Goal: Transaction & Acquisition: Purchase product/service

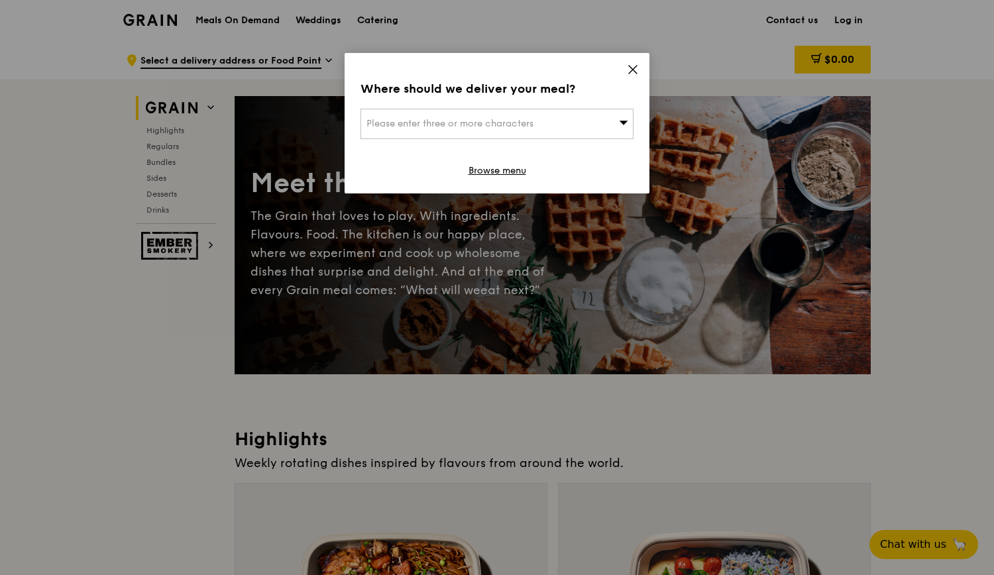
click at [552, 130] on div "Please enter three or more characters" at bounding box center [497, 124] width 273 height 30
click at [546, 128] on input "search" at bounding box center [497, 123] width 272 height 29
paste input "320074"
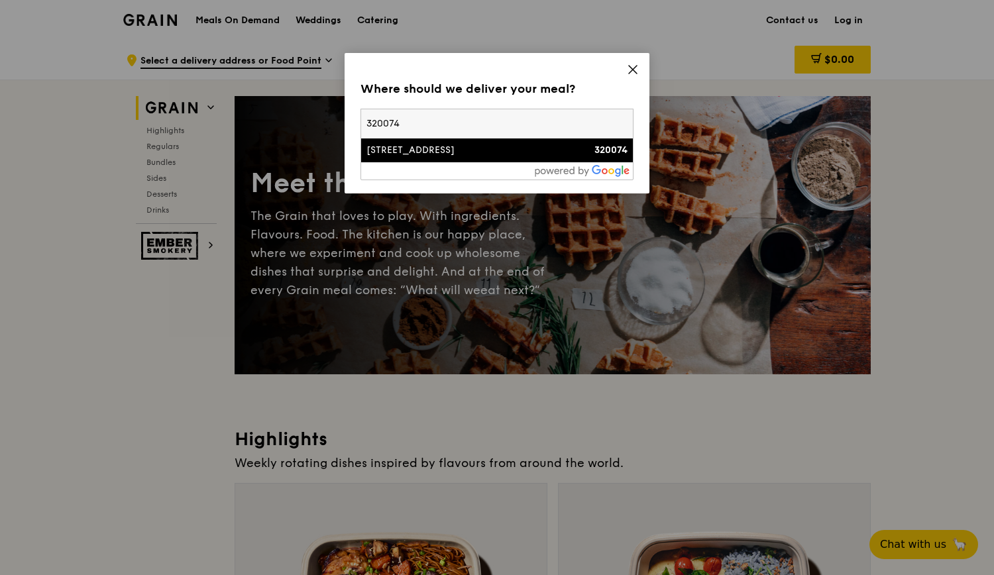
type input "320074"
click at [486, 152] on div "[STREET_ADDRESS]" at bounding box center [465, 150] width 196 height 13
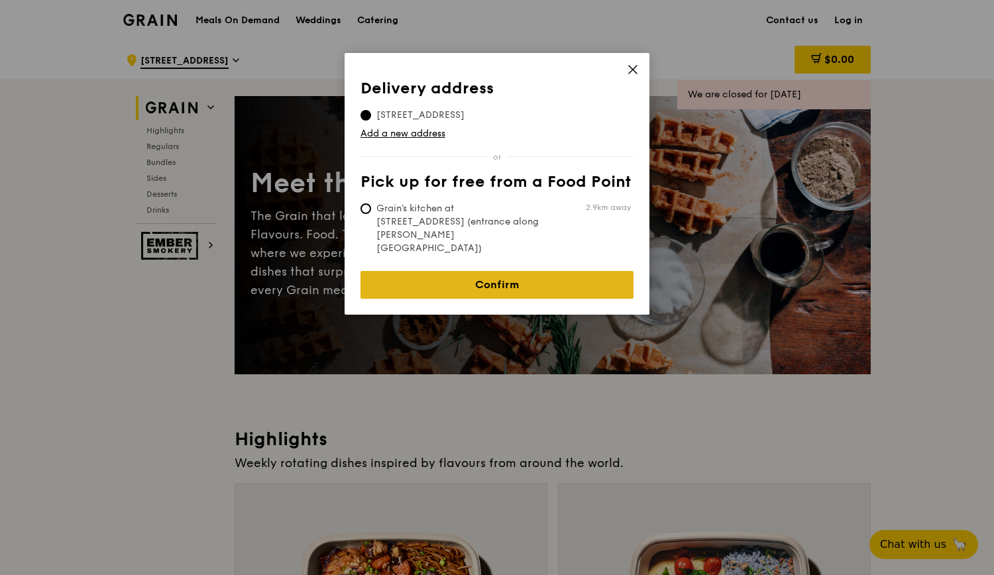
click at [516, 271] on link "Confirm" at bounding box center [497, 285] width 273 height 28
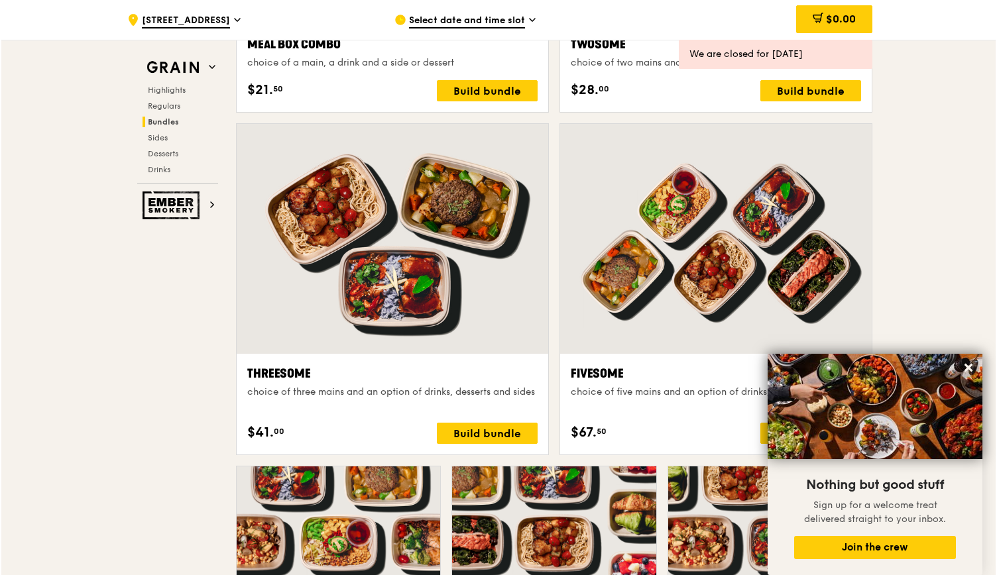
scroll to position [2210, 0]
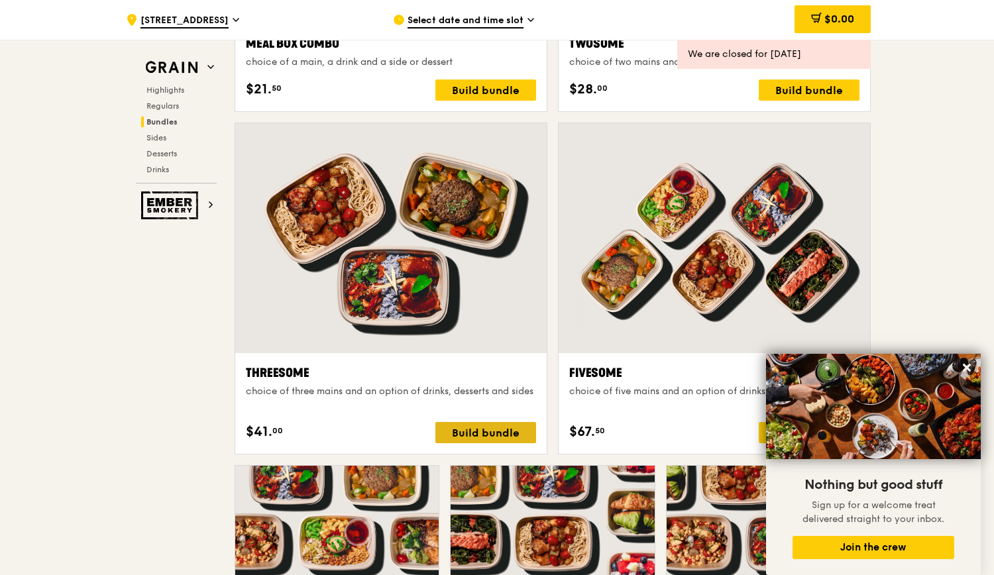
click at [470, 431] on div "Build bundle" at bounding box center [486, 432] width 101 height 21
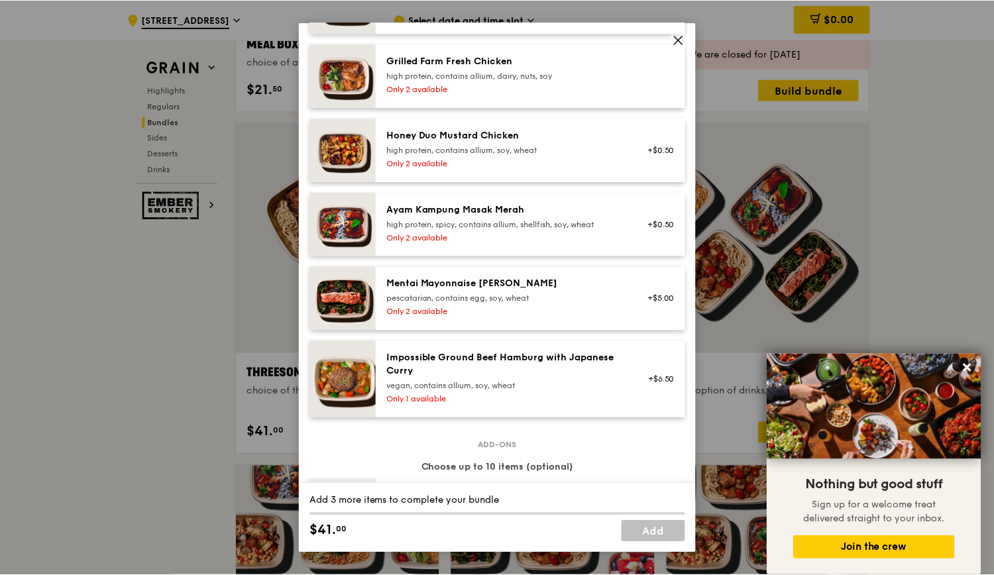
scroll to position [416, 0]
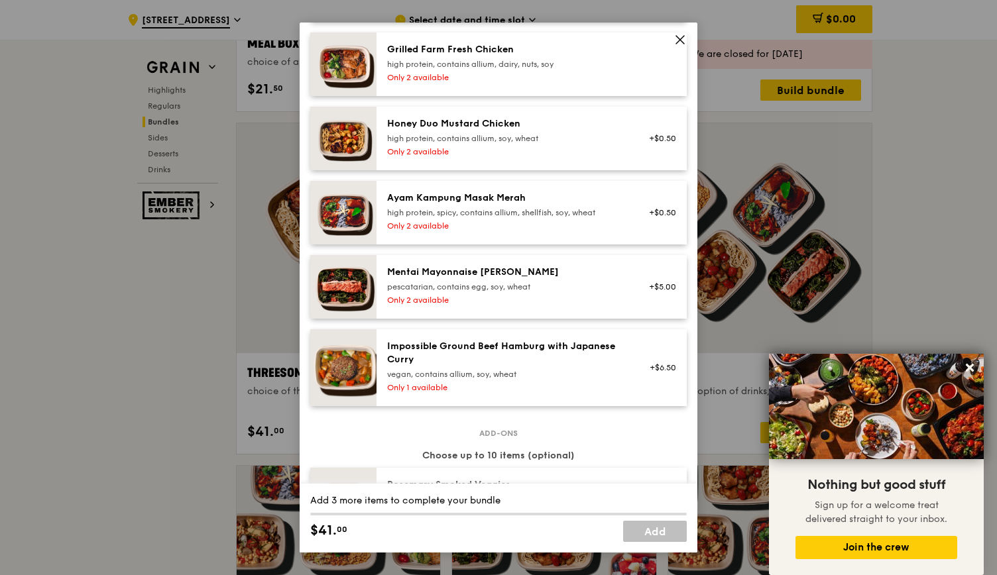
click at [518, 304] on div "Mentai Mayonnaise [PERSON_NAME] pescatarian, contains egg, soy, wheat Only 2 av…" at bounding box center [506, 287] width 254 height 42
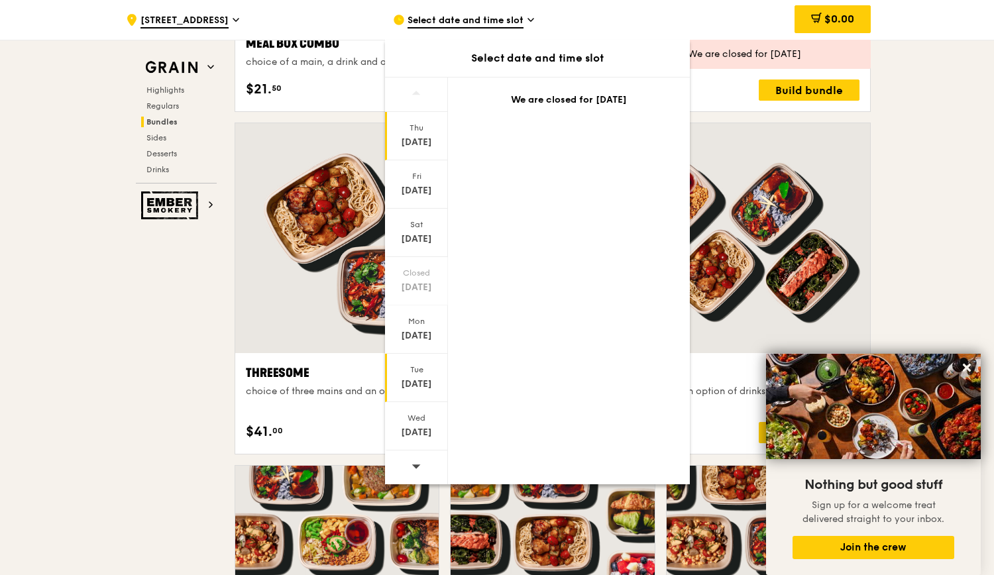
click at [422, 367] on div "Tue" at bounding box center [416, 370] width 59 height 11
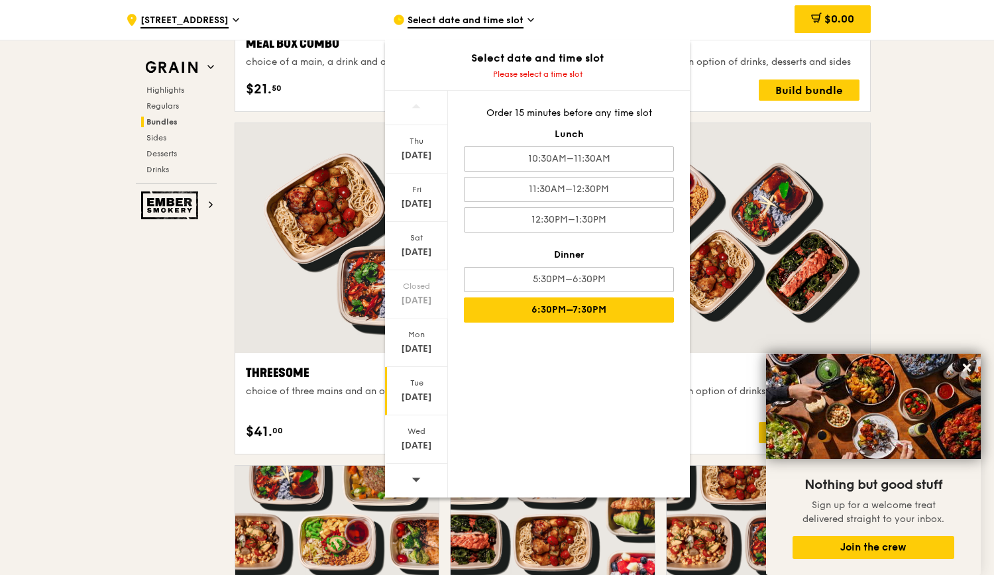
click at [566, 306] on div "6:30PM–7:30PM" at bounding box center [569, 310] width 210 height 25
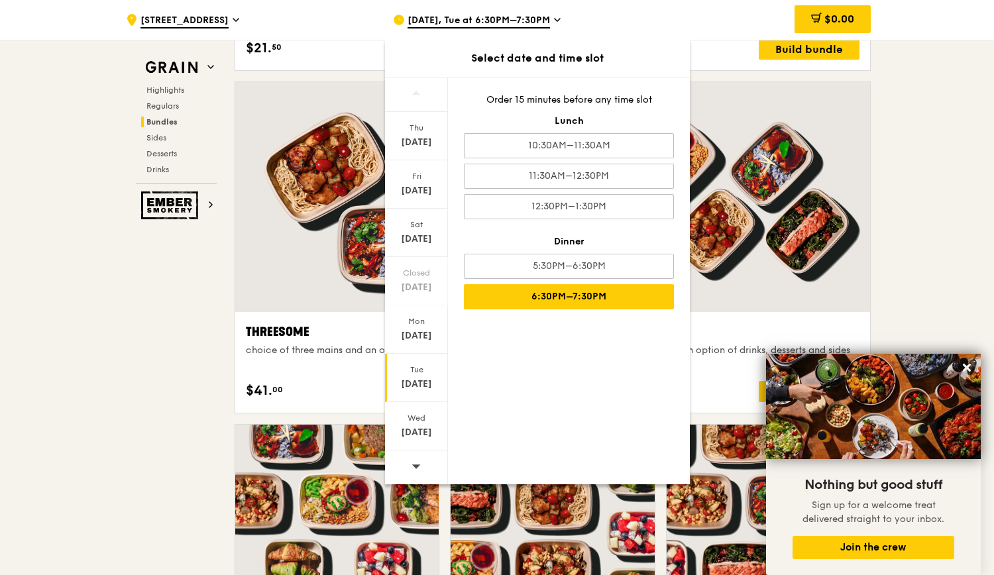
scroll to position [2265, 0]
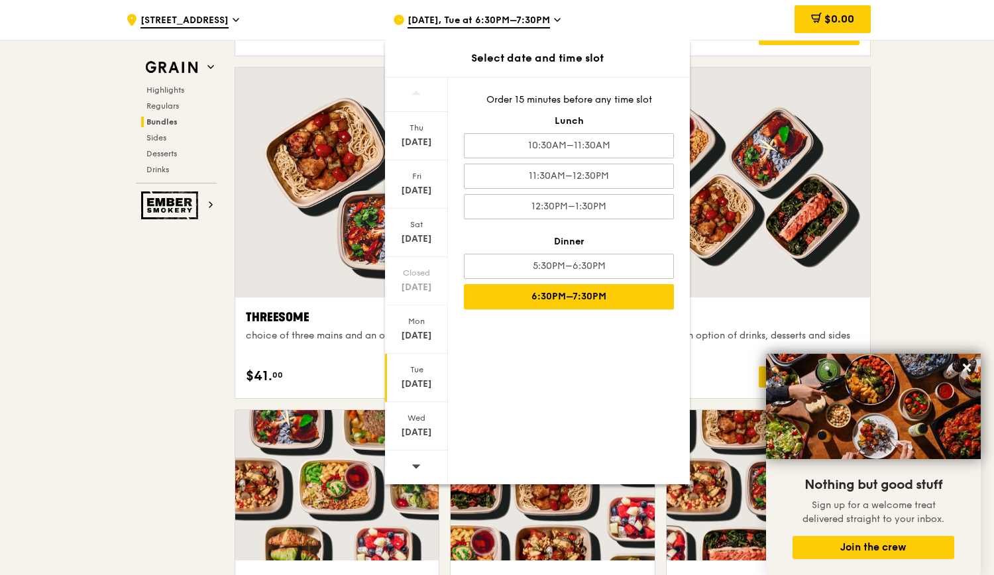
click at [560, 300] on div "6:30PM–7:30PM" at bounding box center [569, 296] width 210 height 25
click at [964, 371] on icon at bounding box center [967, 368] width 8 height 8
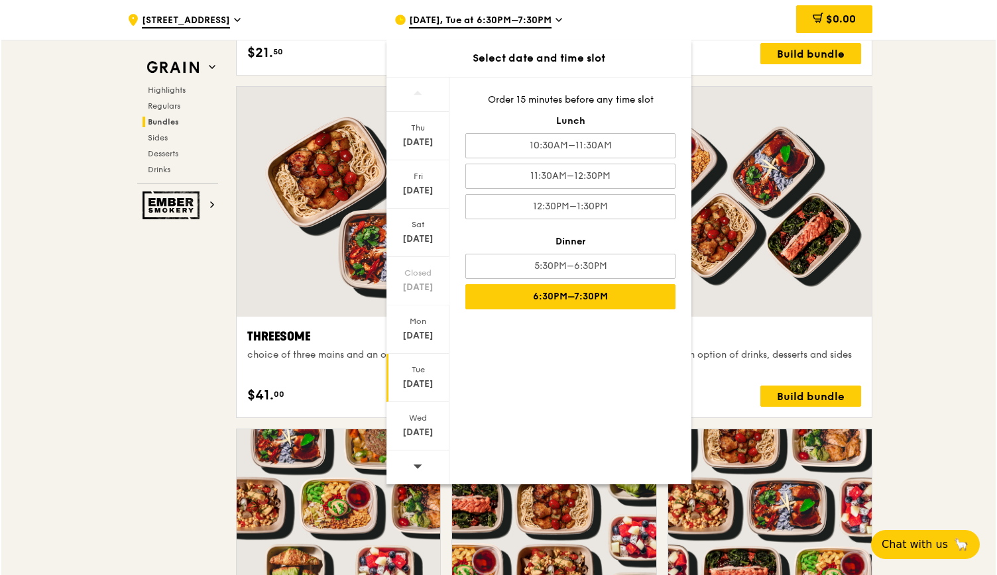
scroll to position [2258, 0]
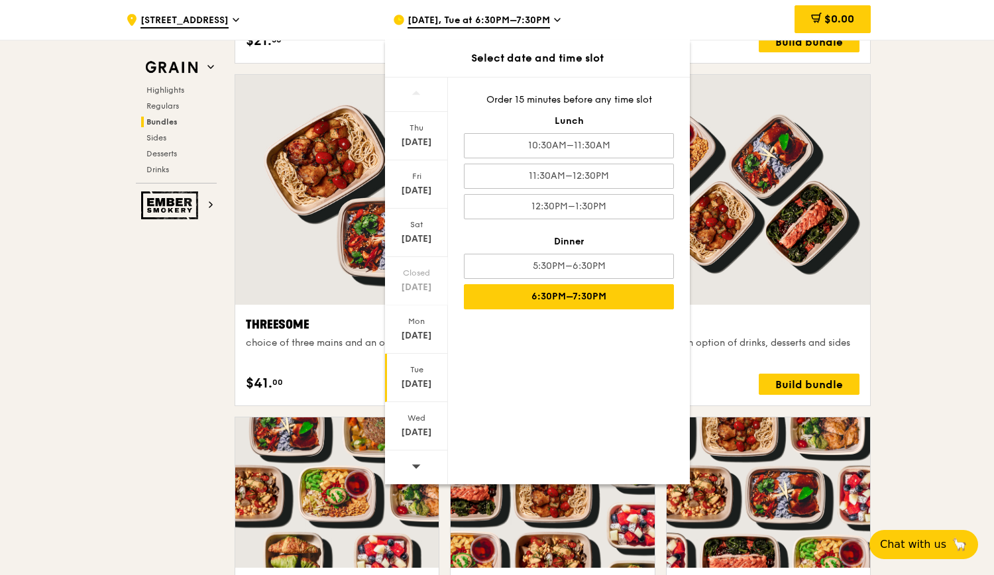
click at [773, 153] on div at bounding box center [715, 190] width 312 height 230
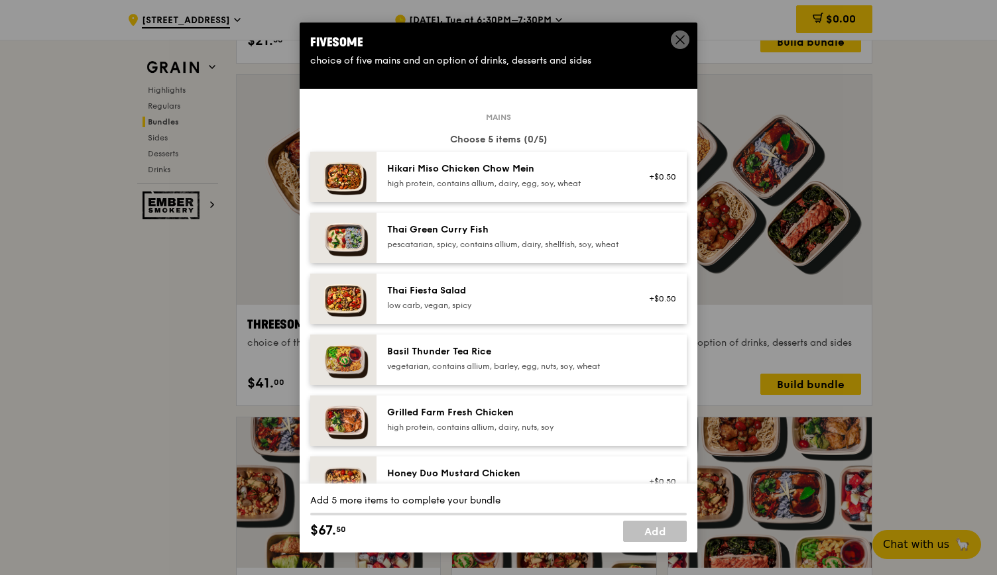
click at [684, 38] on icon at bounding box center [680, 40] width 12 height 12
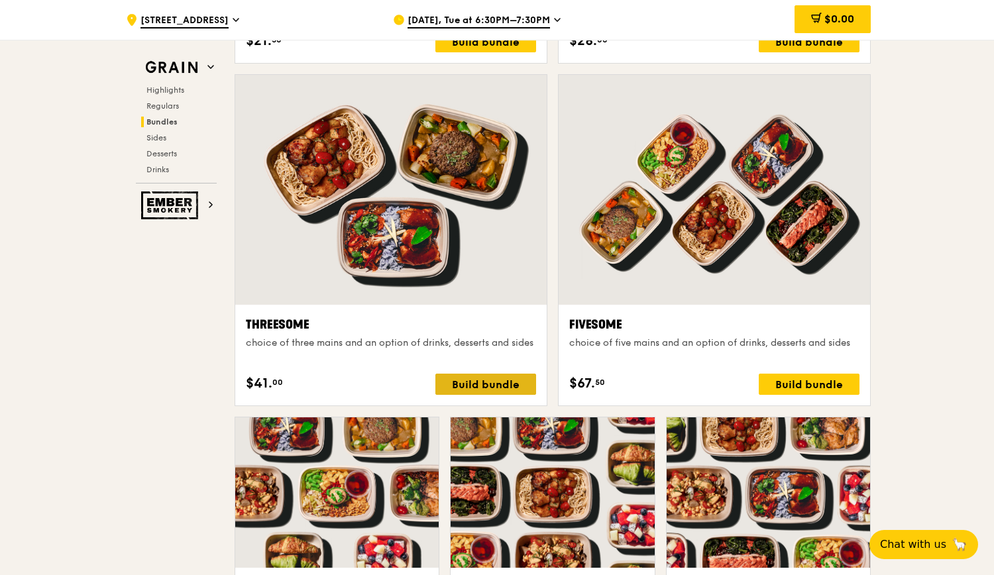
click at [485, 383] on div "Build bundle" at bounding box center [486, 384] width 101 height 21
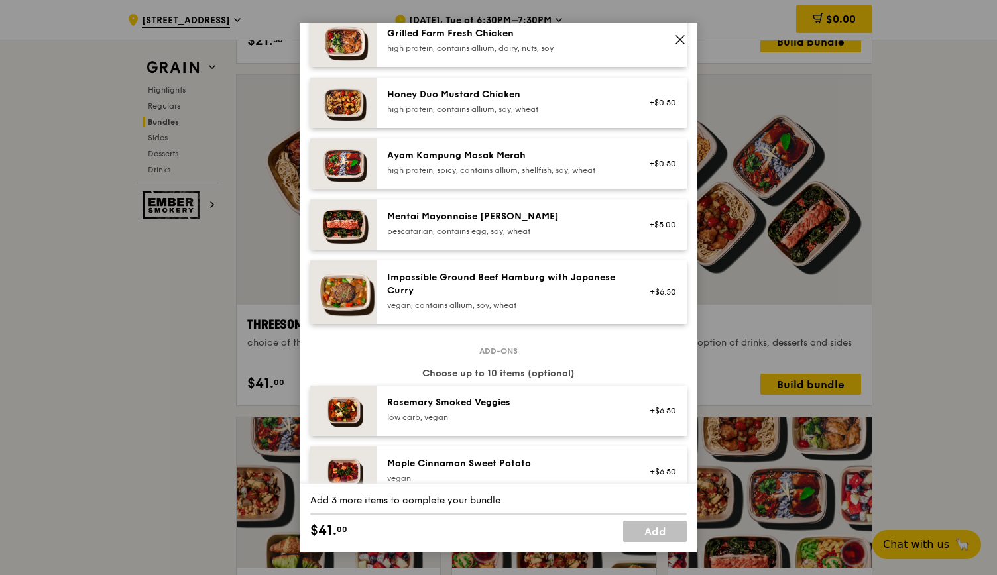
scroll to position [380, 0]
click at [357, 233] on img at bounding box center [343, 224] width 66 height 50
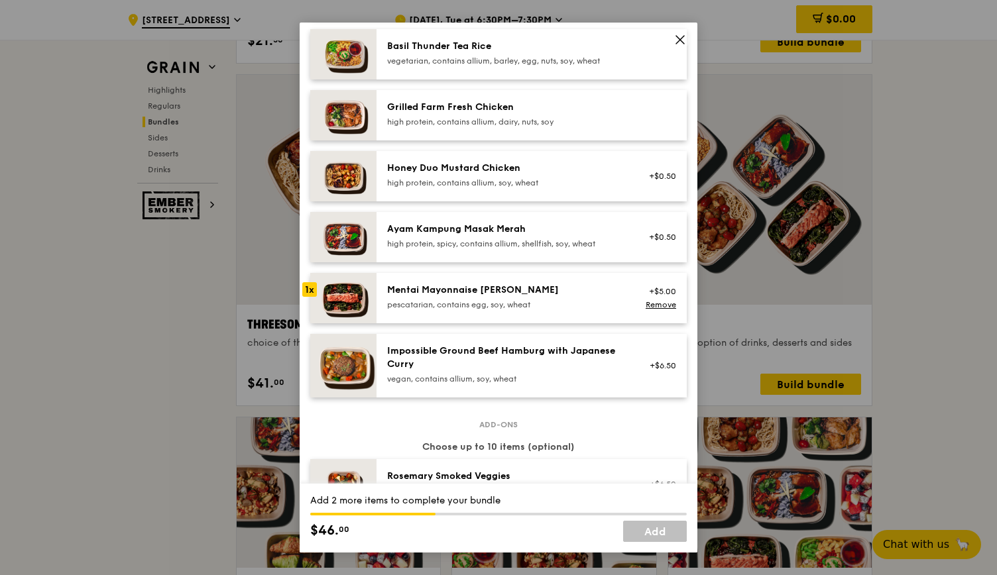
scroll to position [306, 0]
click at [513, 127] on div "high protein, contains allium, dairy, nuts, soy" at bounding box center [506, 122] width 238 height 11
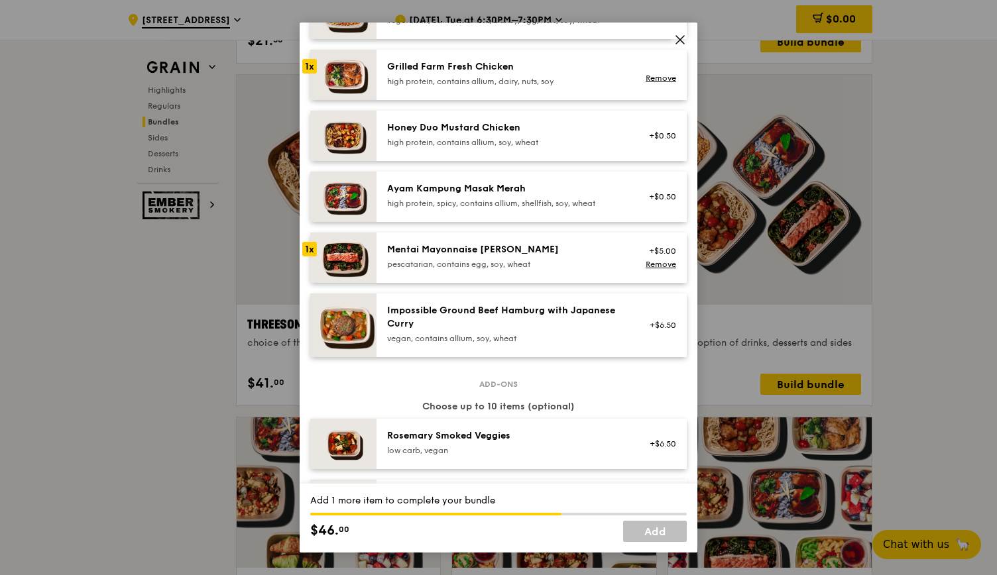
scroll to position [347, 0]
click at [525, 316] on div "Impossible Ground Beef Hamburg with Japanese Curry" at bounding box center [506, 317] width 238 height 27
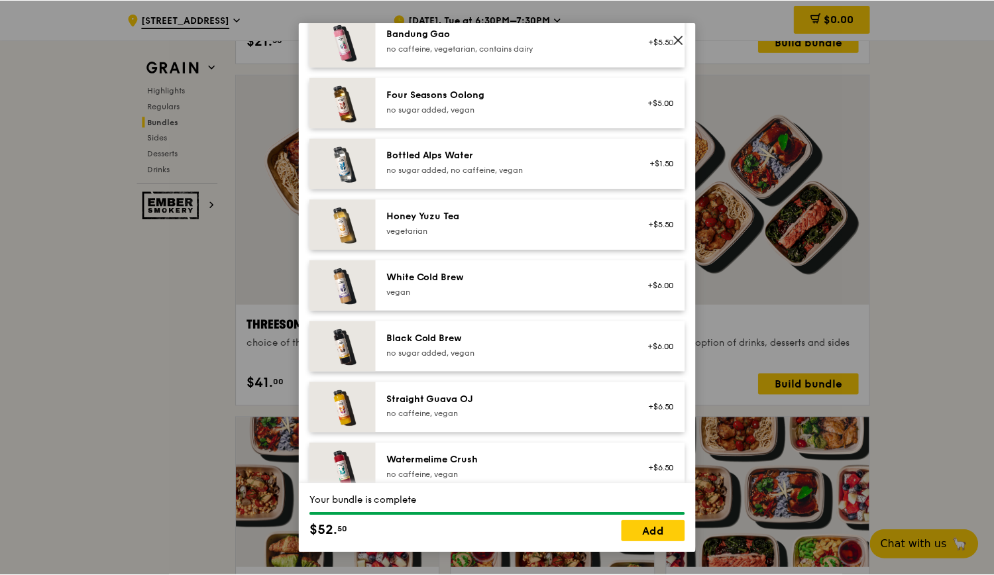
scroll to position [1517, 0]
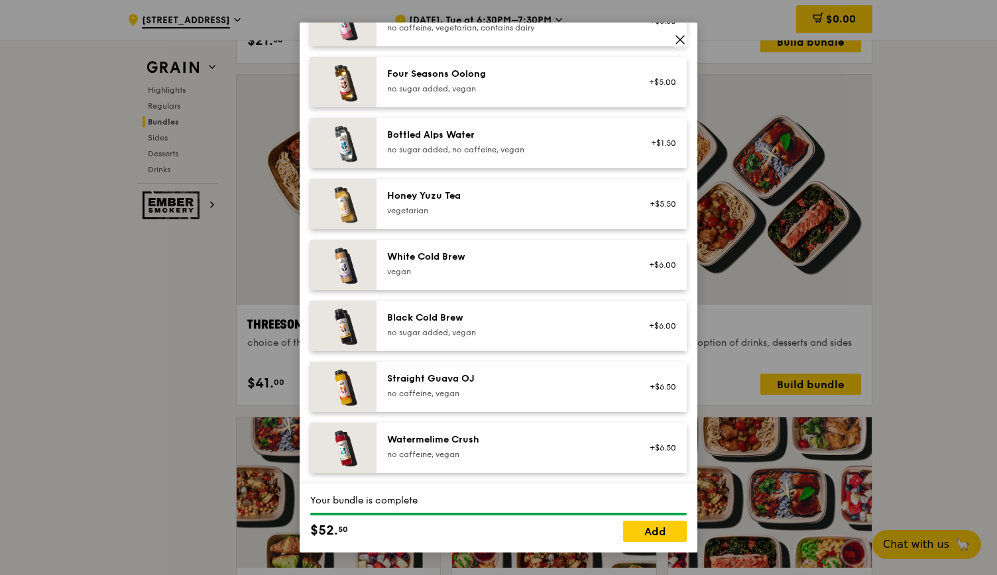
click at [685, 42] on icon at bounding box center [680, 40] width 12 height 12
